Goal: Task Accomplishment & Management: Complete application form

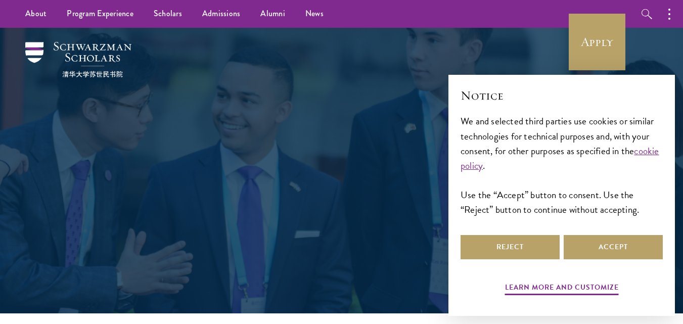
click at [29, 102] on div at bounding box center [341, 170] width 683 height 285
click at [536, 243] on button "Reject" at bounding box center [509, 247] width 99 height 24
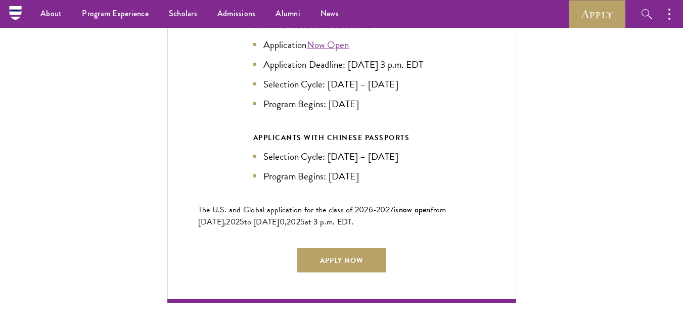
scroll to position [2280, 0]
click at [327, 258] on link "Apply Now" at bounding box center [341, 261] width 89 height 24
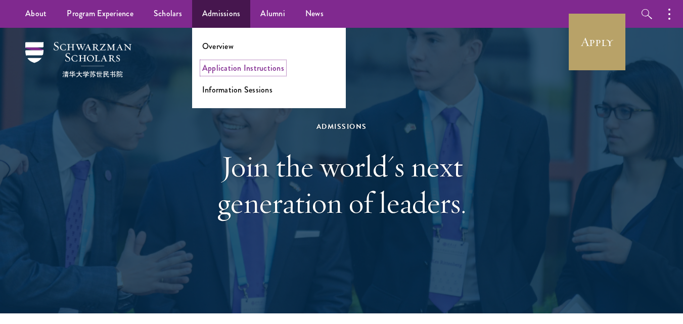
click at [240, 71] on link "Application Instructions" at bounding box center [243, 68] width 82 height 12
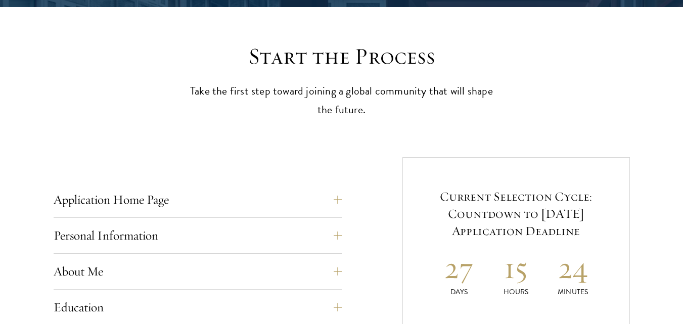
scroll to position [304, 0]
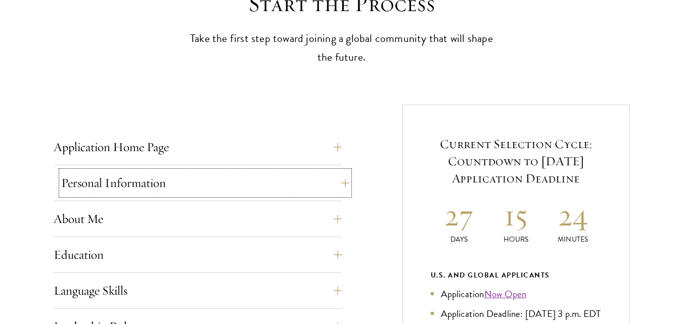
click at [344, 181] on button "Personal Information" at bounding box center [205, 183] width 288 height 24
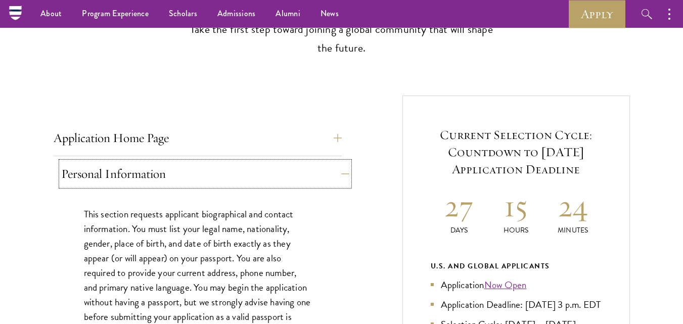
scroll to position [313, 0]
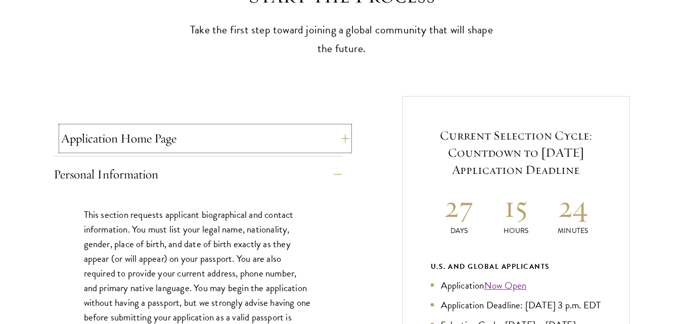
drag, startPoint x: 344, startPoint y: 181, endPoint x: 338, endPoint y: 140, distance: 40.9
click at [338, 140] on button "Application Home Page" at bounding box center [205, 138] width 288 height 24
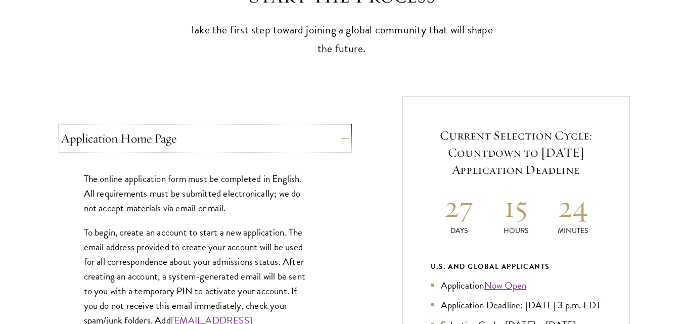
click at [338, 140] on button "Application Home Page" at bounding box center [205, 138] width 288 height 24
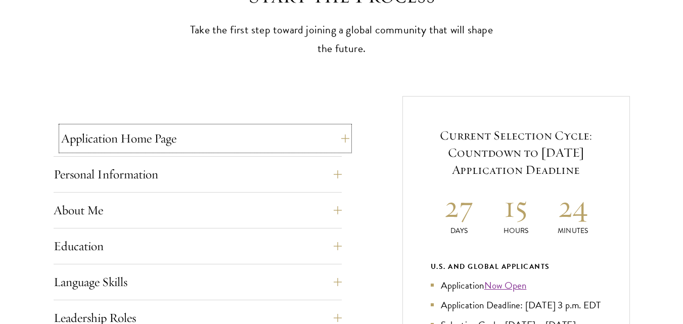
click at [338, 140] on button "Application Home Page" at bounding box center [205, 138] width 288 height 24
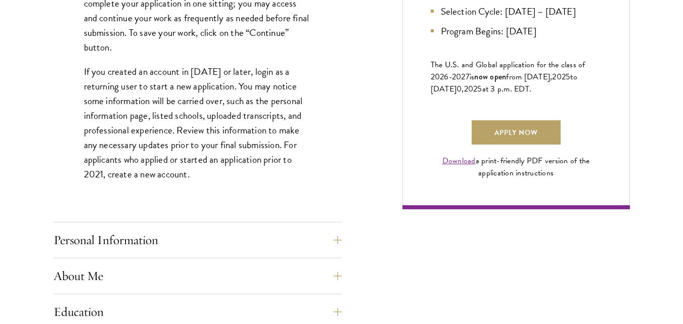
scroll to position [794, 0]
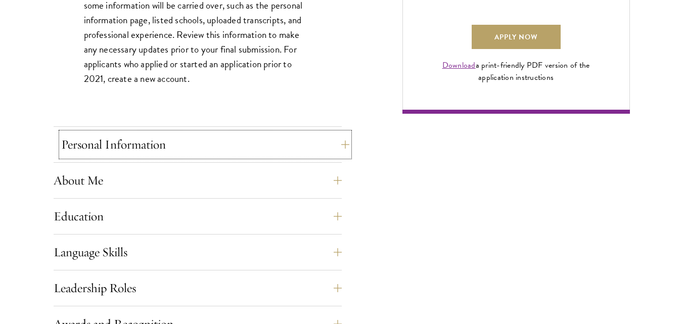
click at [345, 141] on button "Personal Information" at bounding box center [205, 144] width 288 height 24
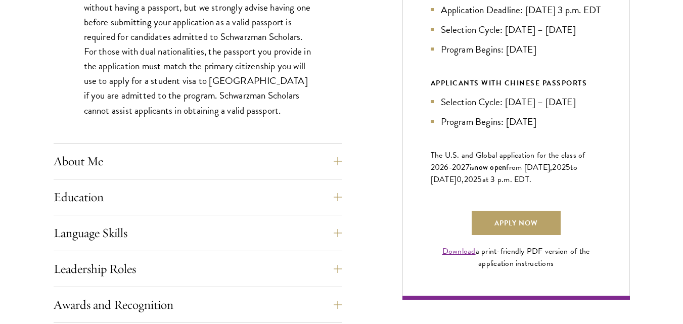
scroll to position [608, 0]
click at [345, 160] on button "About Me" at bounding box center [205, 161] width 288 height 24
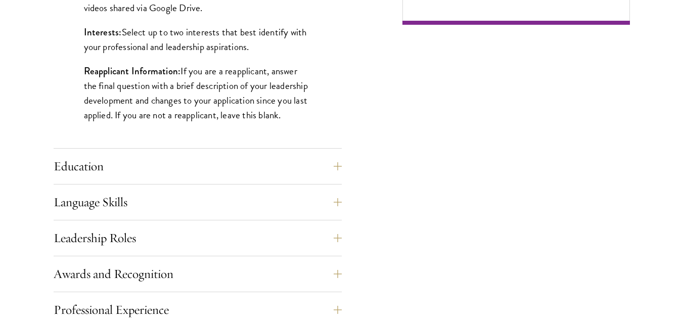
scroll to position [883, 0]
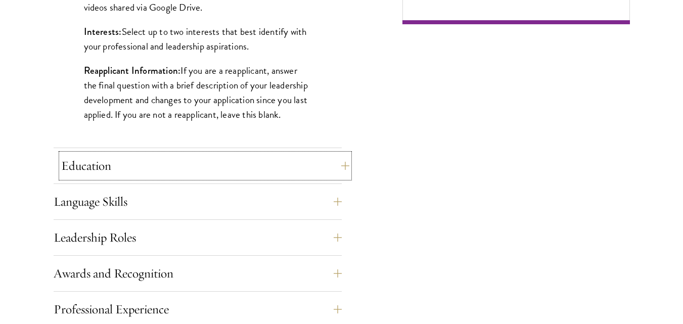
click at [337, 166] on button "Education" at bounding box center [205, 166] width 288 height 24
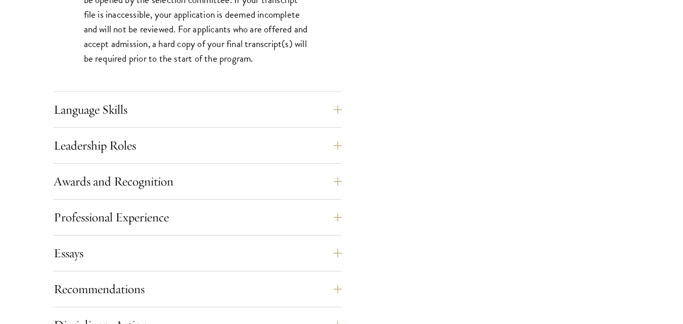
scroll to position [1674, 0]
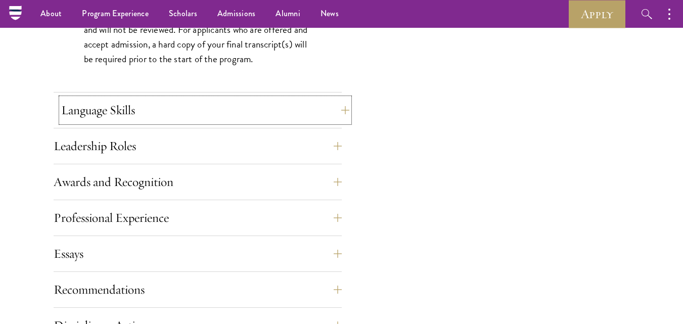
click at [343, 113] on button "Language Skills" at bounding box center [205, 110] width 288 height 24
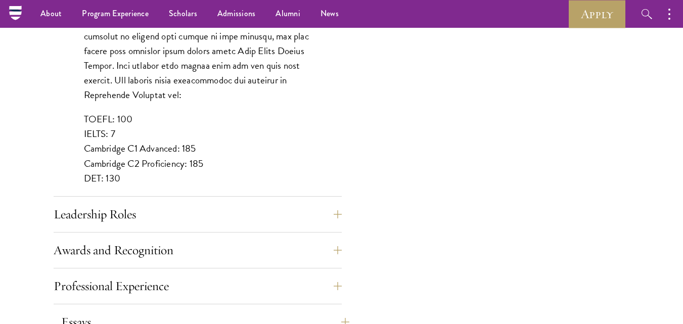
scroll to position [957, 0]
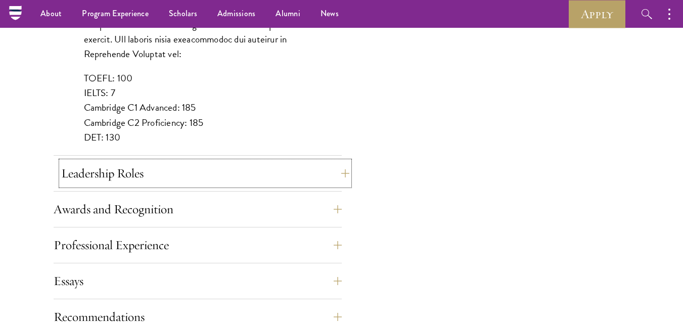
click at [344, 174] on button "Leadership Roles" at bounding box center [205, 173] width 288 height 24
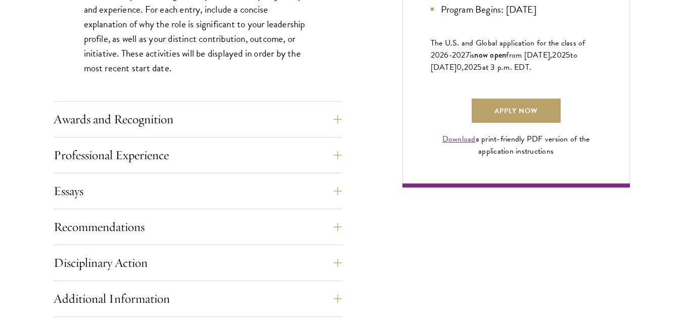
scroll to position [720, 0]
click at [345, 156] on button "Professional Experience" at bounding box center [205, 154] width 288 height 24
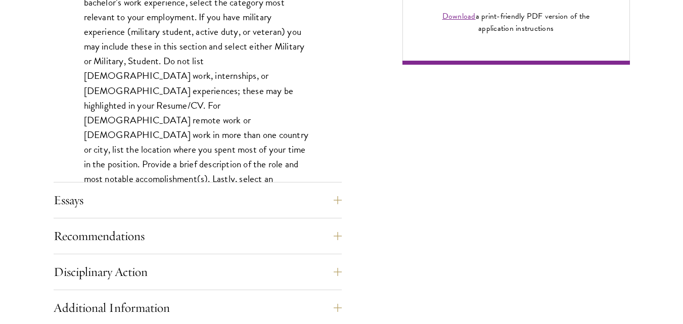
scroll to position [850, 0]
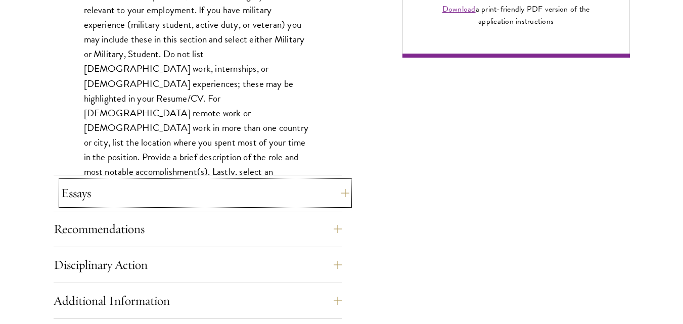
click at [348, 193] on button "Essays" at bounding box center [205, 193] width 288 height 24
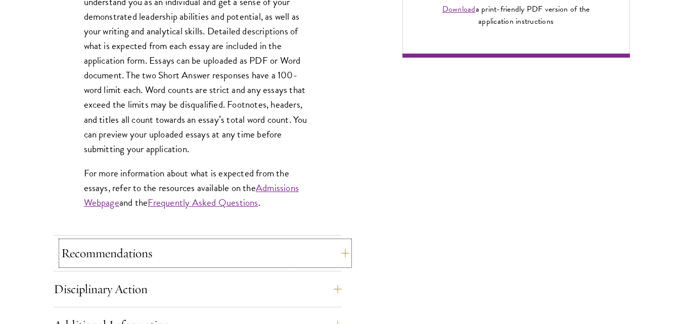
click at [343, 255] on button "Recommendations" at bounding box center [205, 253] width 288 height 24
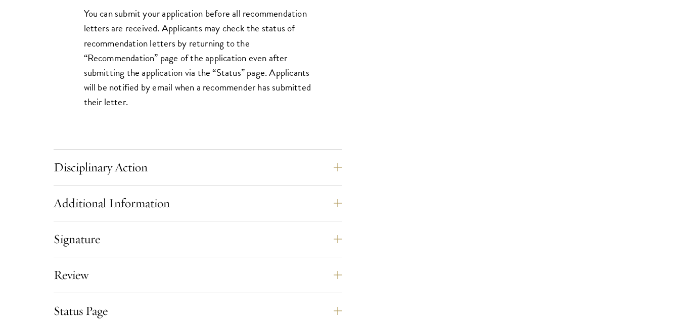
scroll to position [1485, 0]
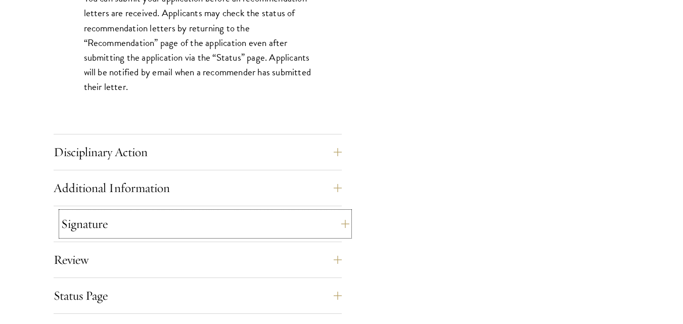
click at [345, 220] on button "Signature" at bounding box center [205, 224] width 288 height 24
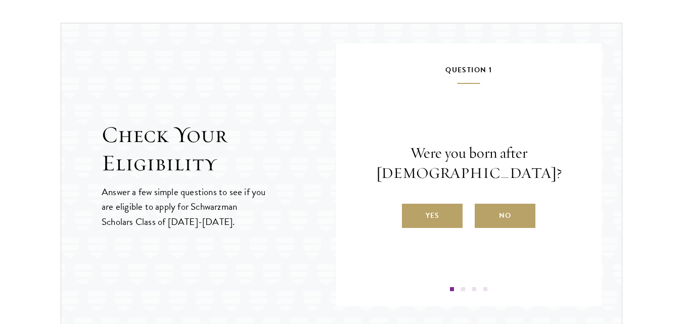
scroll to position [1268, 0]
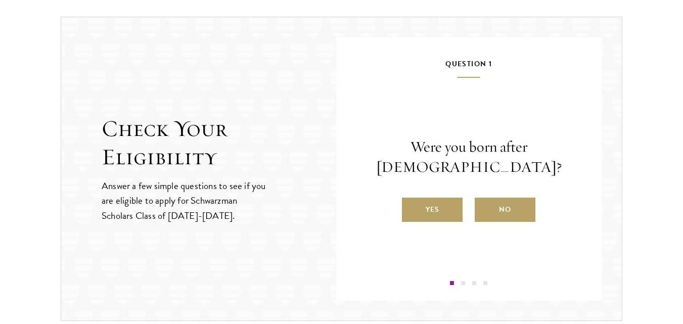
click at [345, 220] on div "Question 1 Were you born after [DEMOGRAPHIC_DATA]? Yes No Question 2 Will you h…" at bounding box center [469, 168] width 266 height 263
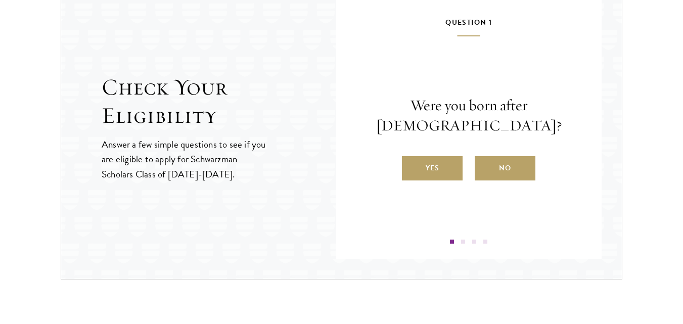
scroll to position [1310, 0]
click at [440, 162] on label "Yes" at bounding box center [432, 168] width 61 height 24
click at [411, 162] on input "Yes" at bounding box center [406, 161] width 9 height 9
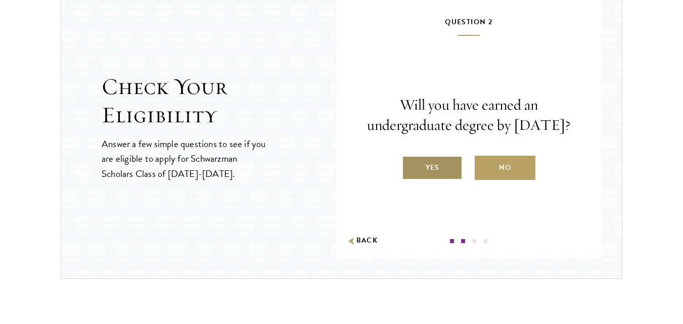
click at [448, 174] on label "Yes" at bounding box center [432, 168] width 61 height 24
click at [411, 166] on input "Yes" at bounding box center [406, 161] width 9 height 9
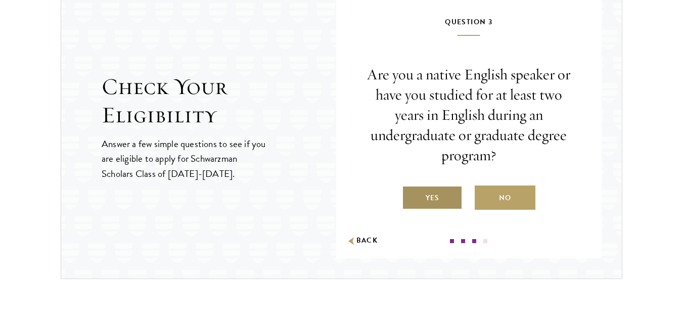
click at [436, 197] on label "Yes" at bounding box center [432, 197] width 61 height 24
click at [411, 196] on input "Yes" at bounding box center [406, 191] width 9 height 9
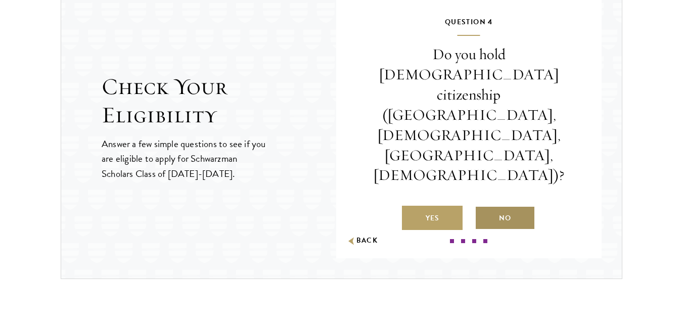
click at [499, 206] on label "No" at bounding box center [504, 218] width 61 height 24
click at [484, 207] on input "No" at bounding box center [478, 211] width 9 height 9
